Goal: Task Accomplishment & Management: Use online tool/utility

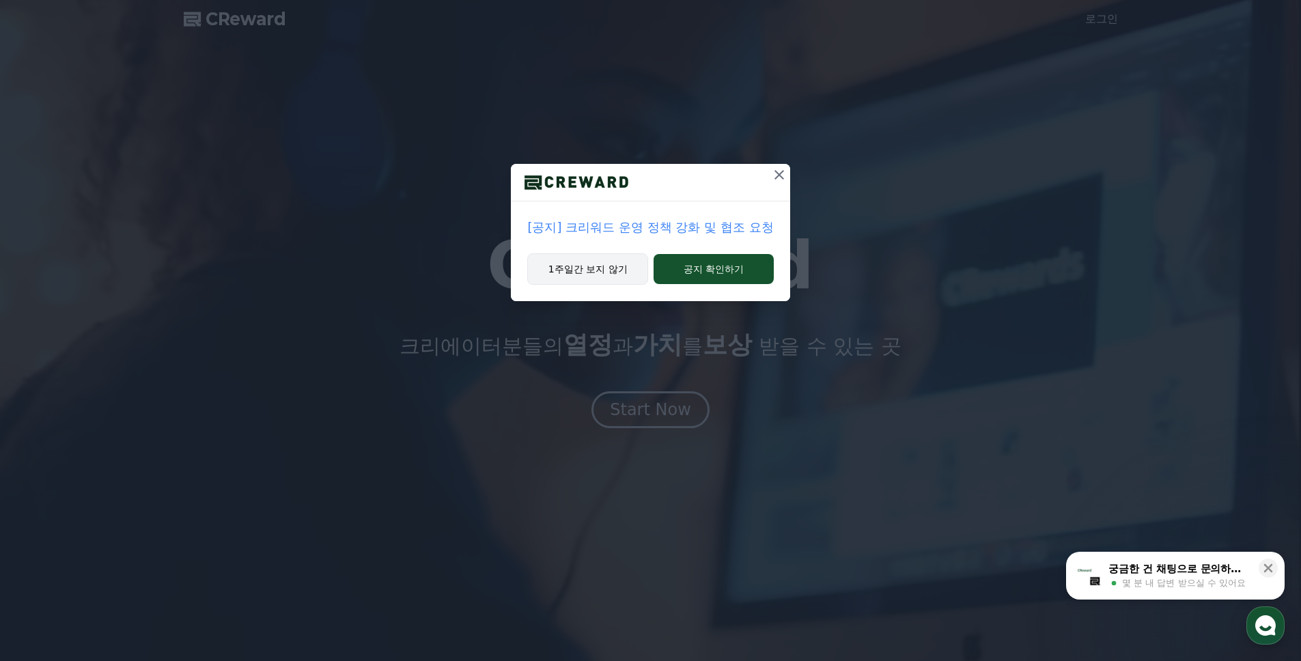
click at [633, 272] on button "1주일간 보지 않기" at bounding box center [587, 268] width 121 height 31
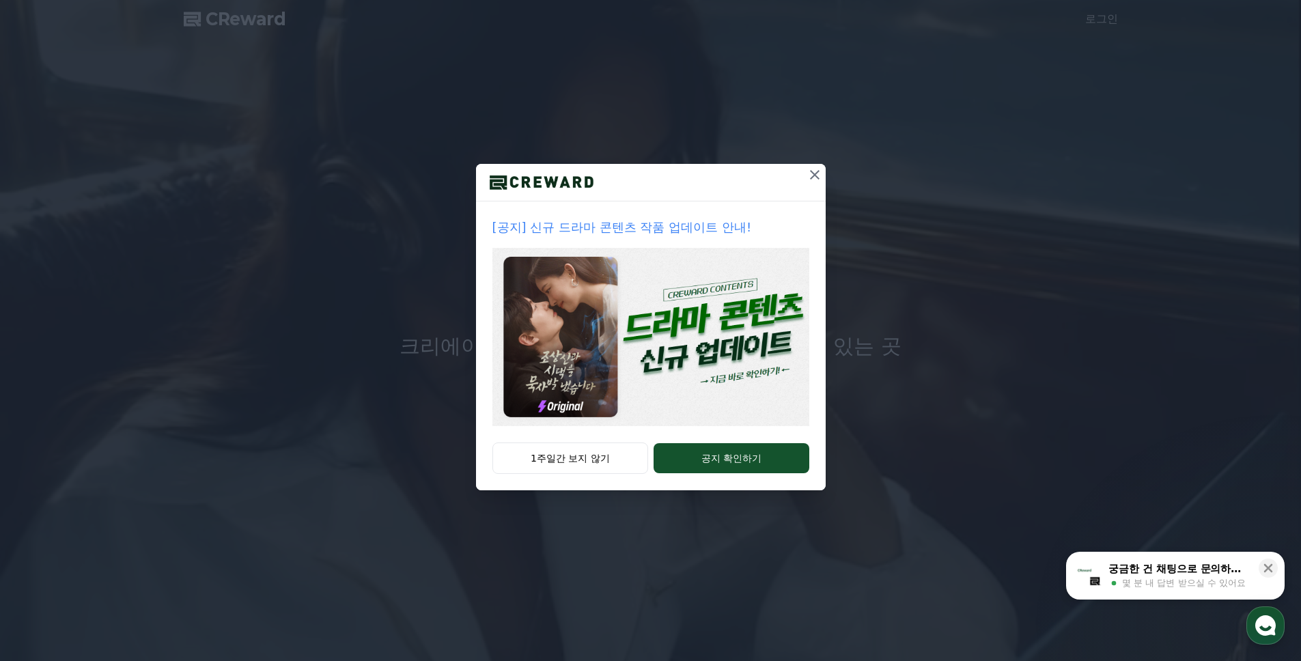
click at [814, 172] on icon at bounding box center [815, 175] width 16 height 16
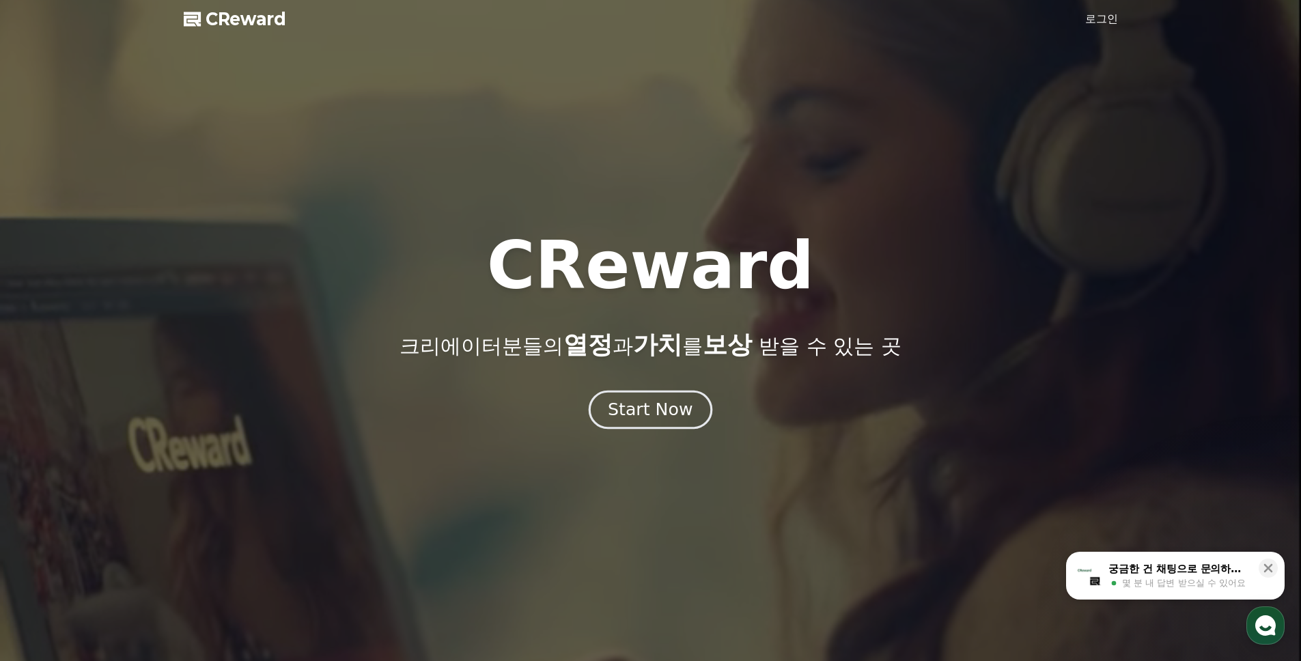
click at [674, 398] on button "Start Now" at bounding box center [651, 410] width 124 height 39
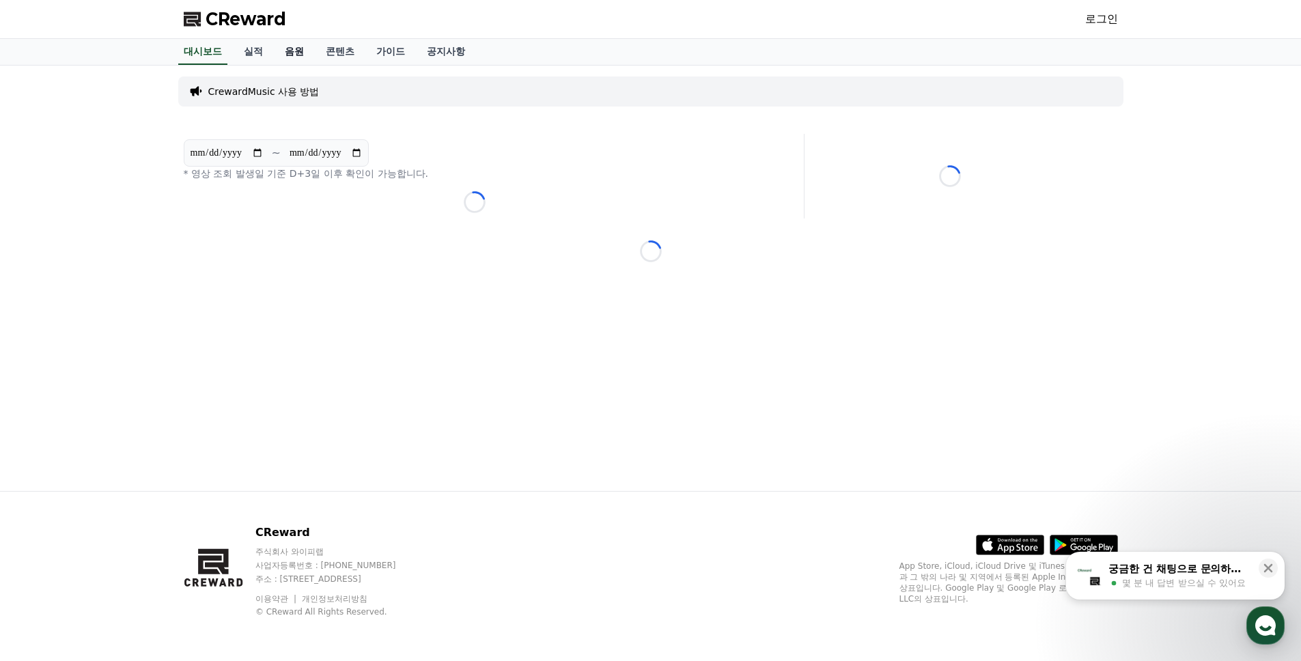
click at [292, 57] on link "음원" at bounding box center [294, 52] width 41 height 26
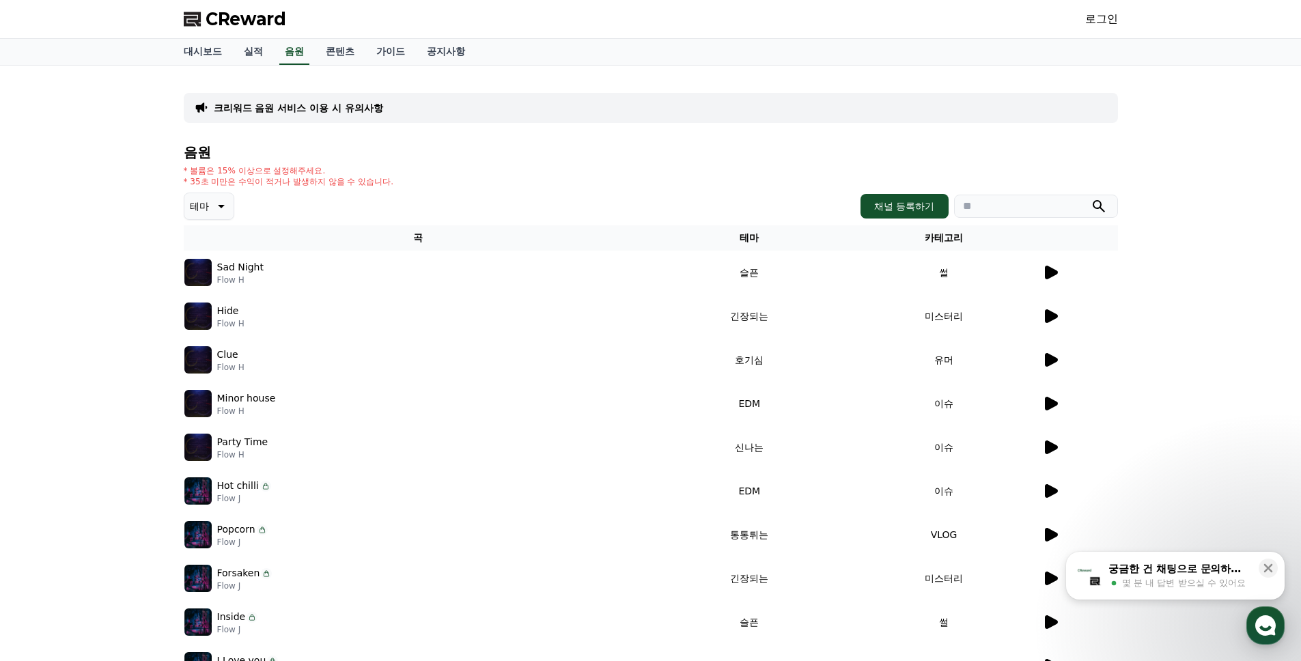
click at [1053, 272] on icon at bounding box center [1051, 273] width 13 height 14
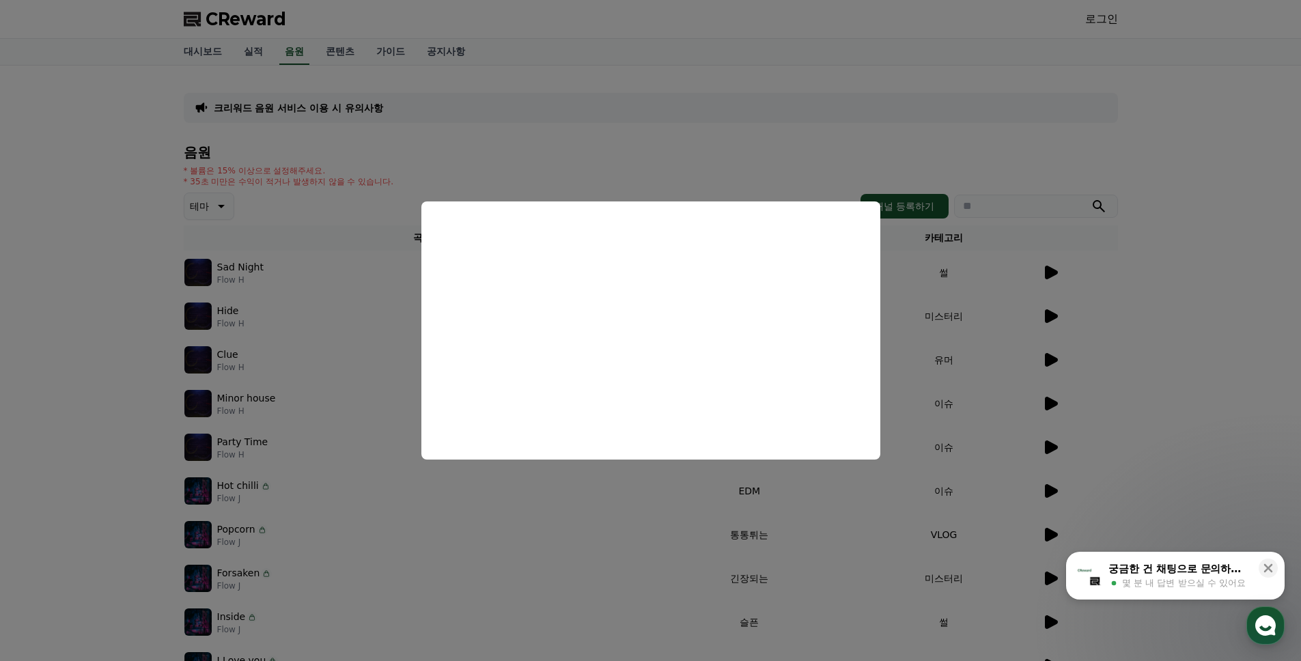
click at [1153, 329] on button "close modal" at bounding box center [650, 330] width 1301 height 661
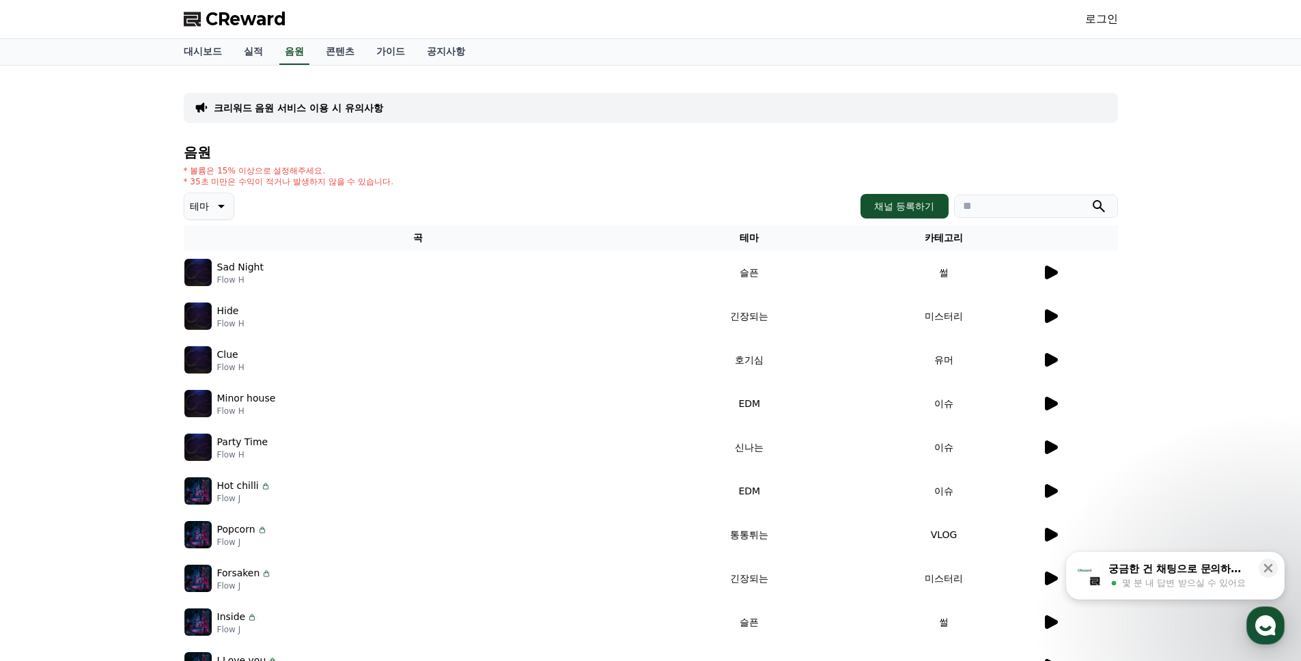
click at [1055, 362] on icon at bounding box center [1051, 360] width 13 height 14
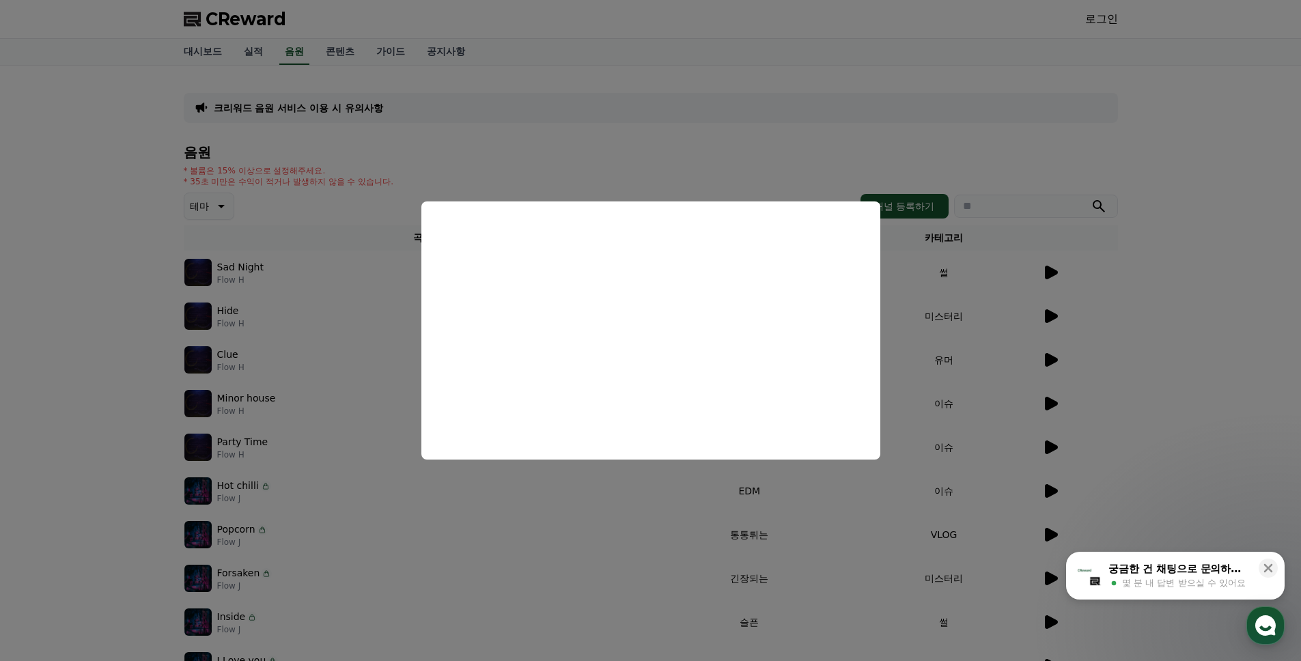
click at [1228, 457] on button "close modal" at bounding box center [650, 330] width 1301 height 661
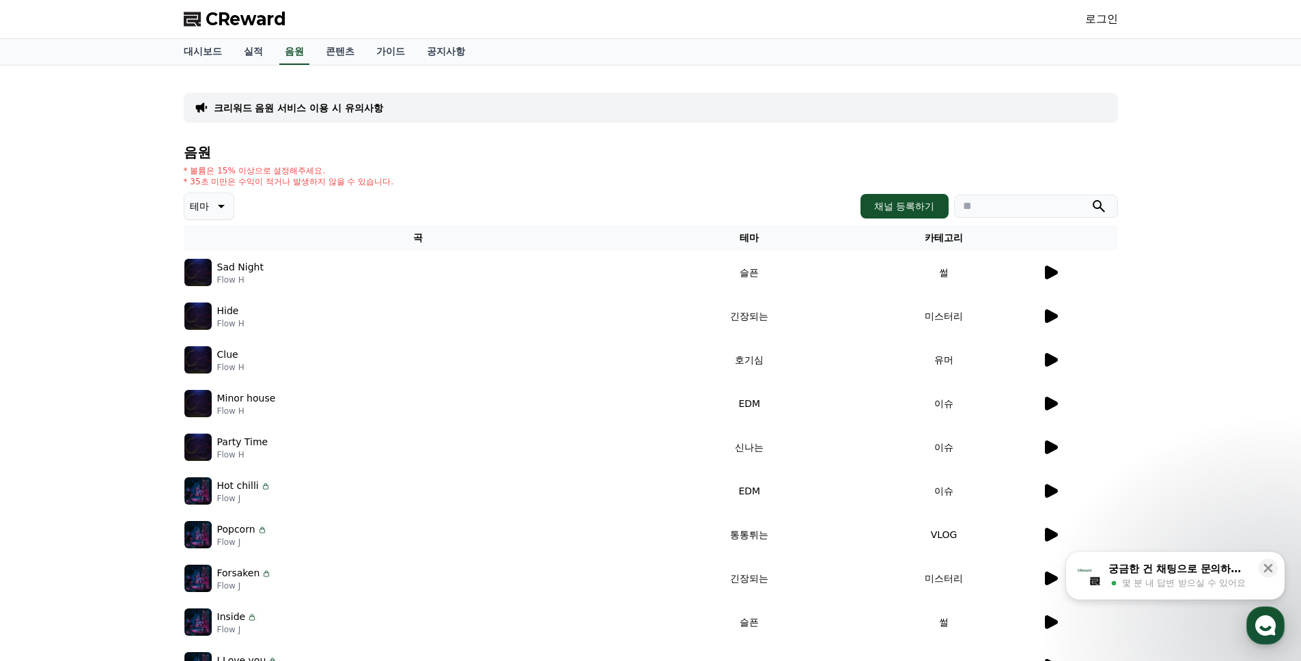
scroll to position [68, 0]
